Goal: Find specific page/section

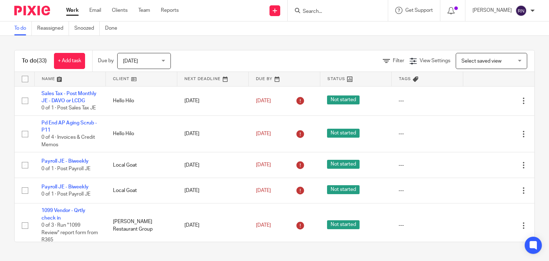
click at [348, 14] on input "Search" at bounding box center [334, 12] width 64 height 6
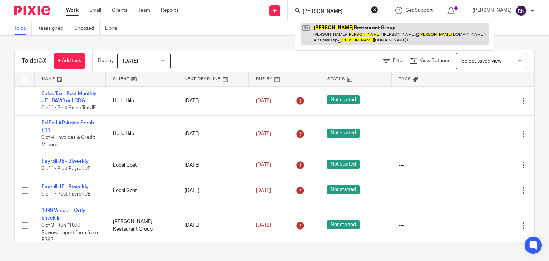
type input "[PERSON_NAME]"
click at [351, 36] on link at bounding box center [395, 34] width 188 height 22
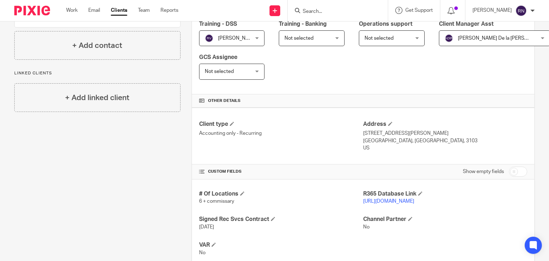
scroll to position [163, 0]
click at [395, 200] on link "[URL][DOMAIN_NAME]" at bounding box center [388, 201] width 51 height 5
